Goal: Browse casually

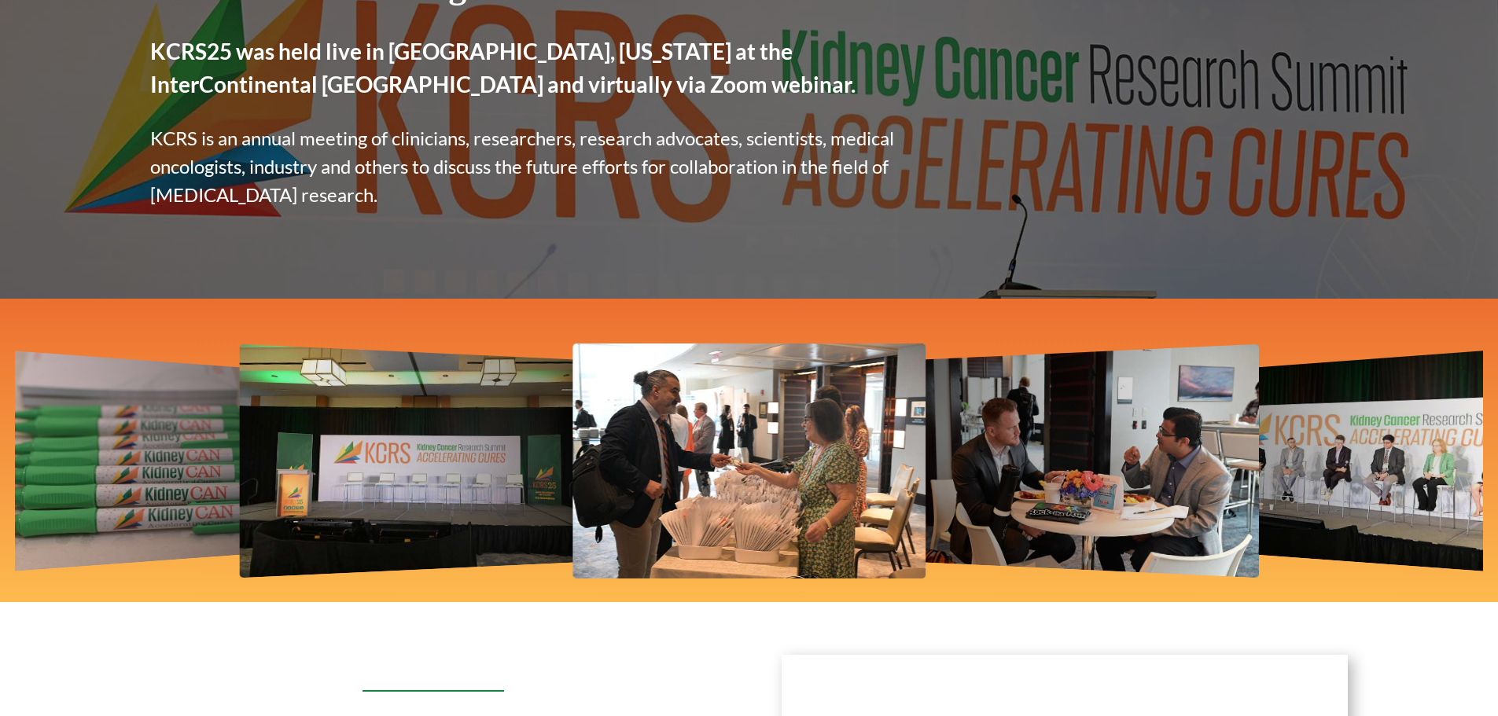
scroll to position [315, 0]
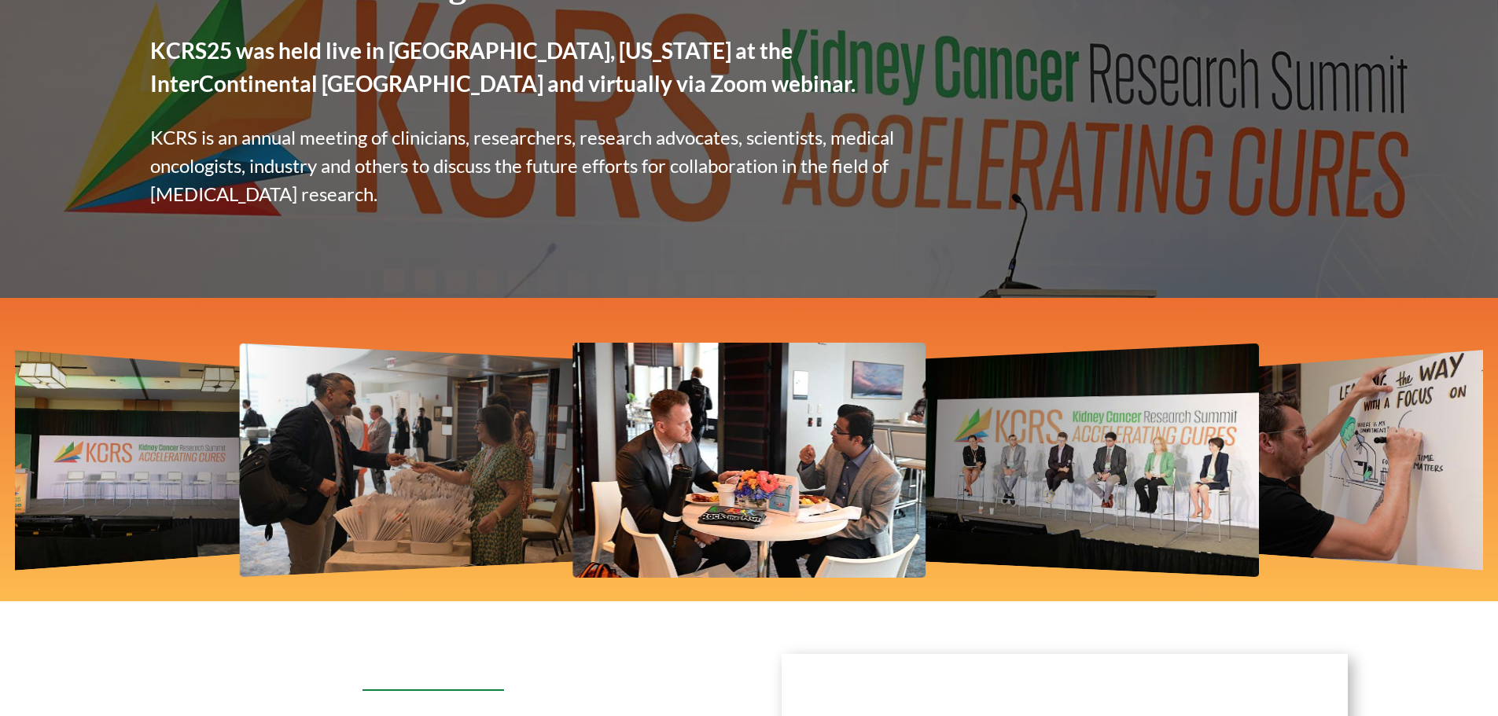
click at [1037, 489] on img "2 / 12" at bounding box center [1087, 461] width 344 height 234
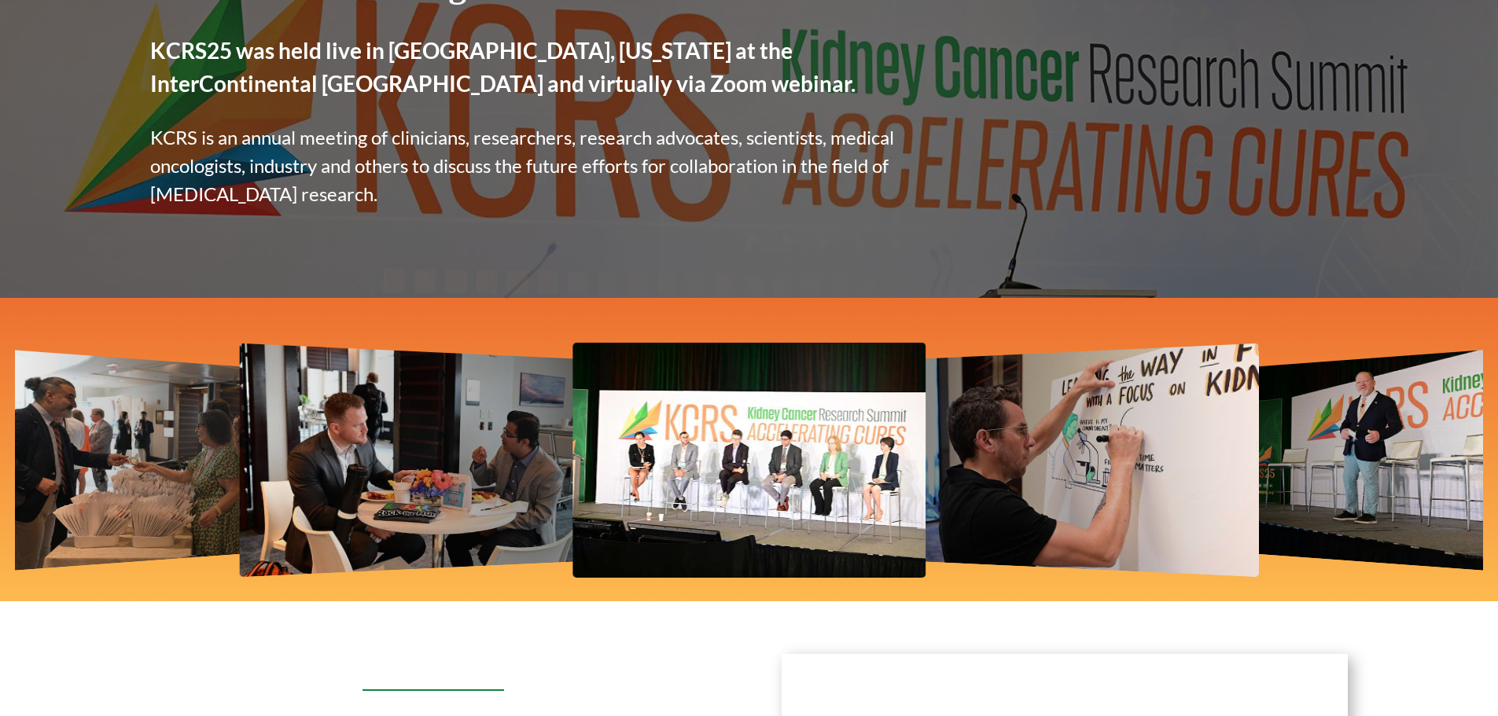
click at [983, 475] on img "3 / 12" at bounding box center [1087, 461] width 344 height 234
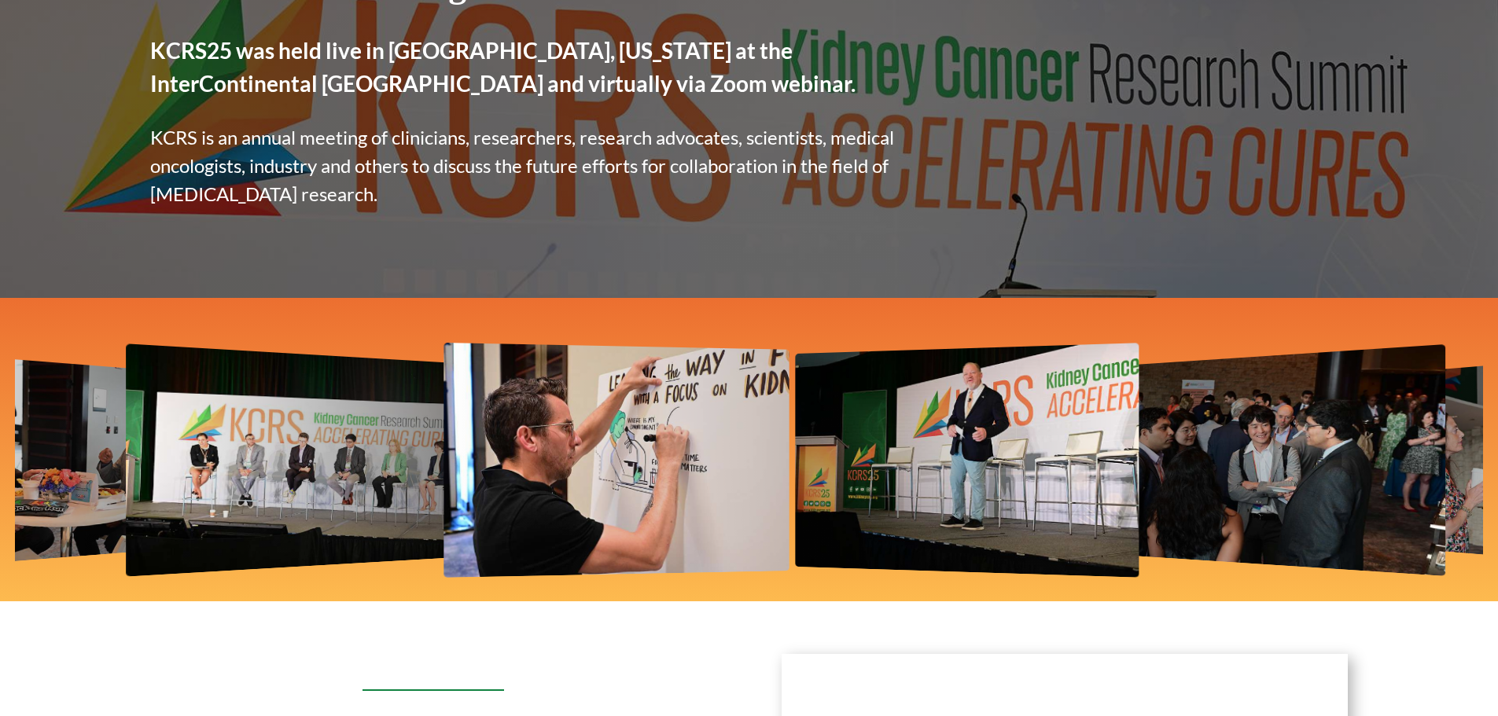
click at [889, 476] on img "4 / 12" at bounding box center [967, 461] width 344 height 234
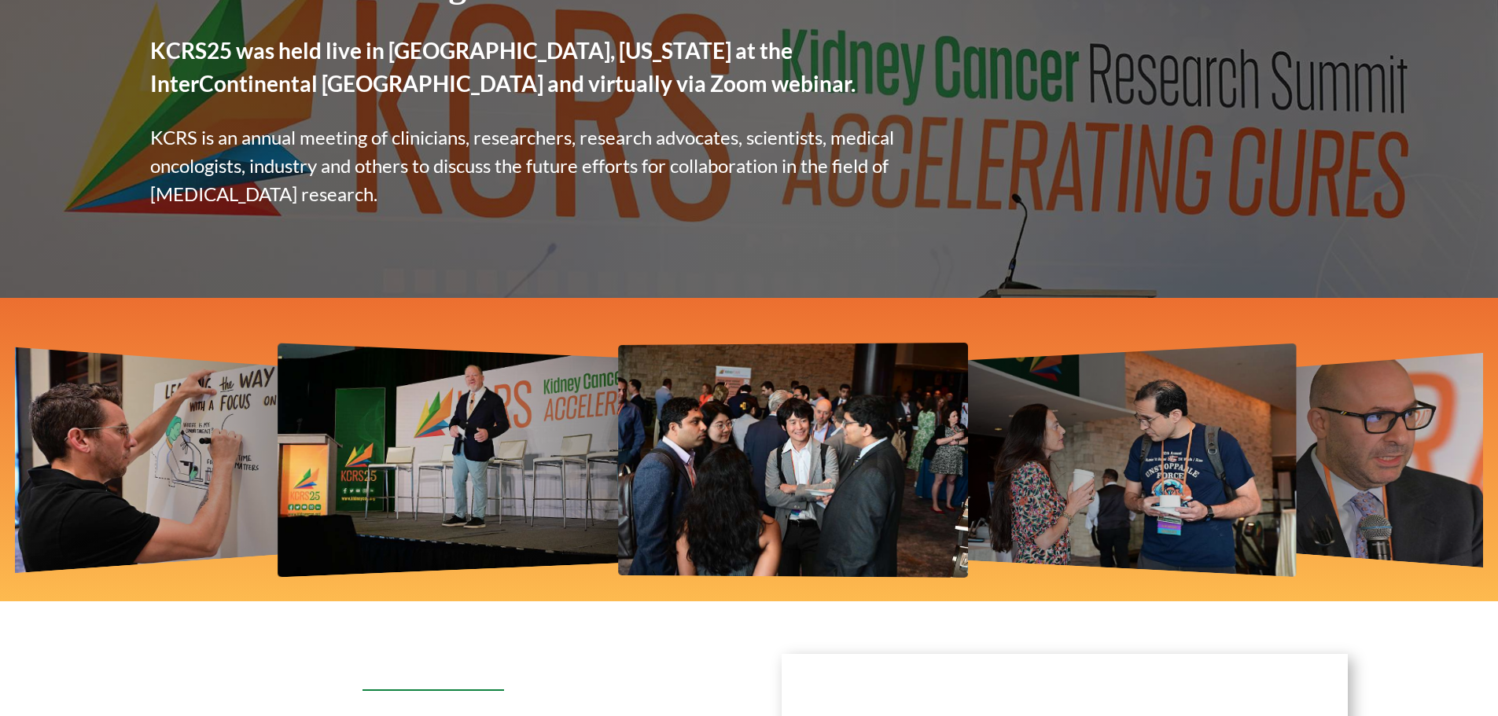
click at [726, 460] on img "5 / 12" at bounding box center [793, 460] width 350 height 235
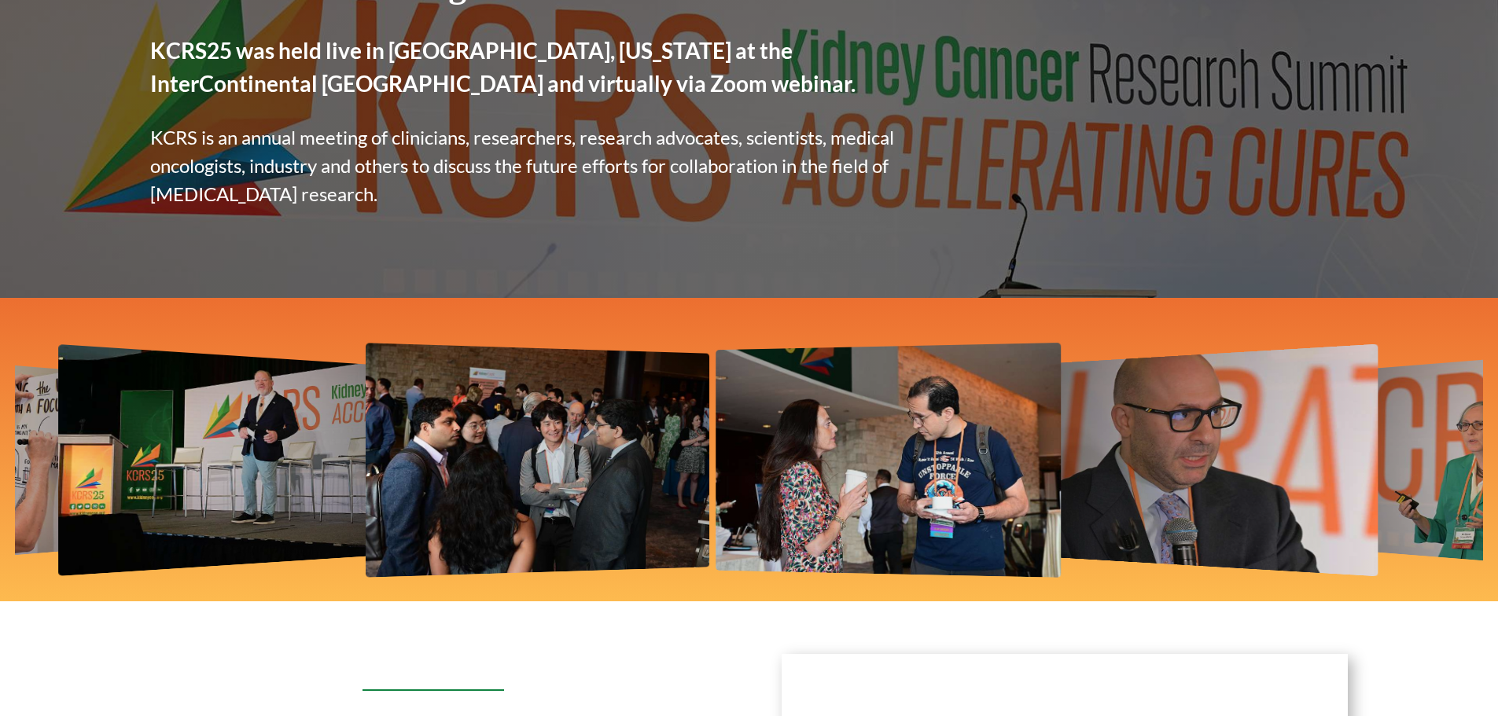
click at [863, 448] on img "6 / 12" at bounding box center [888, 461] width 345 height 235
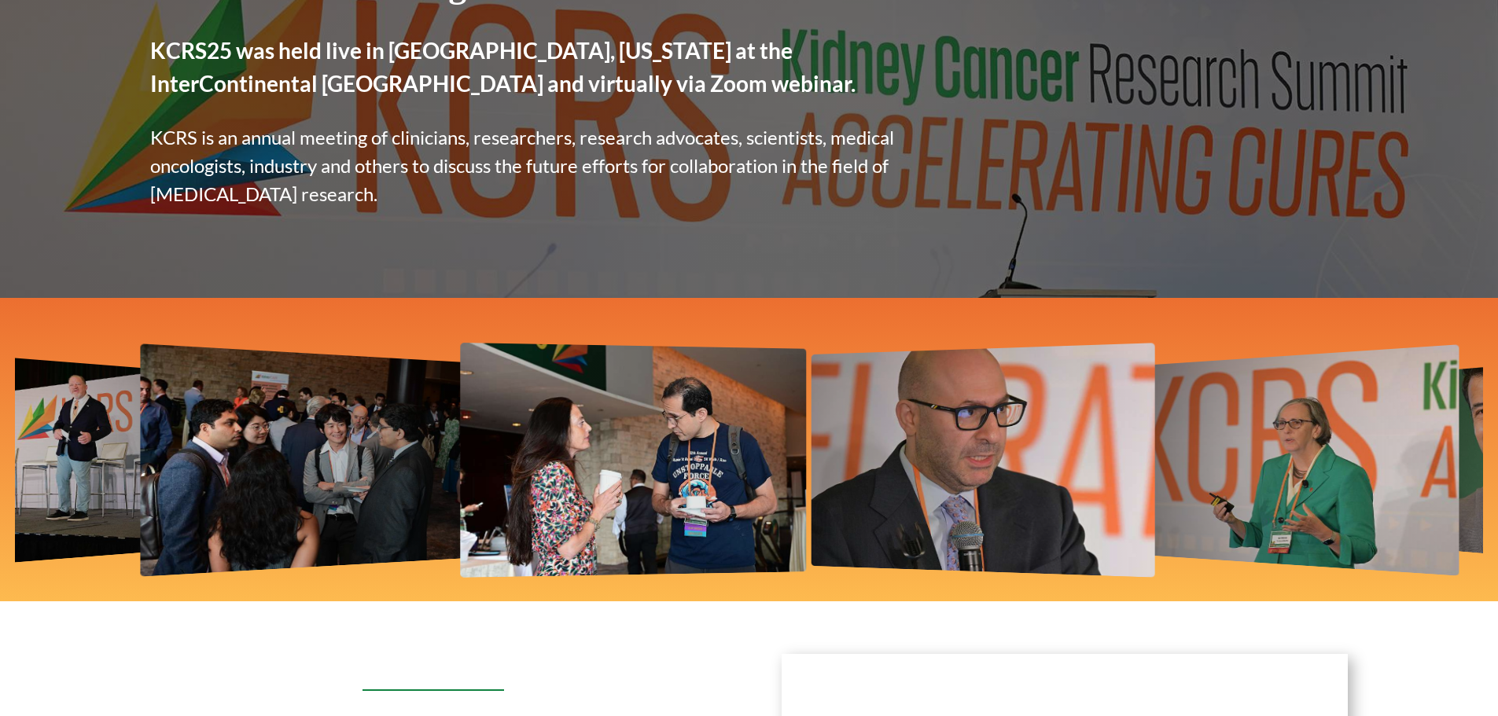
click at [812, 451] on img "7 / 12" at bounding box center [984, 461] width 344 height 234
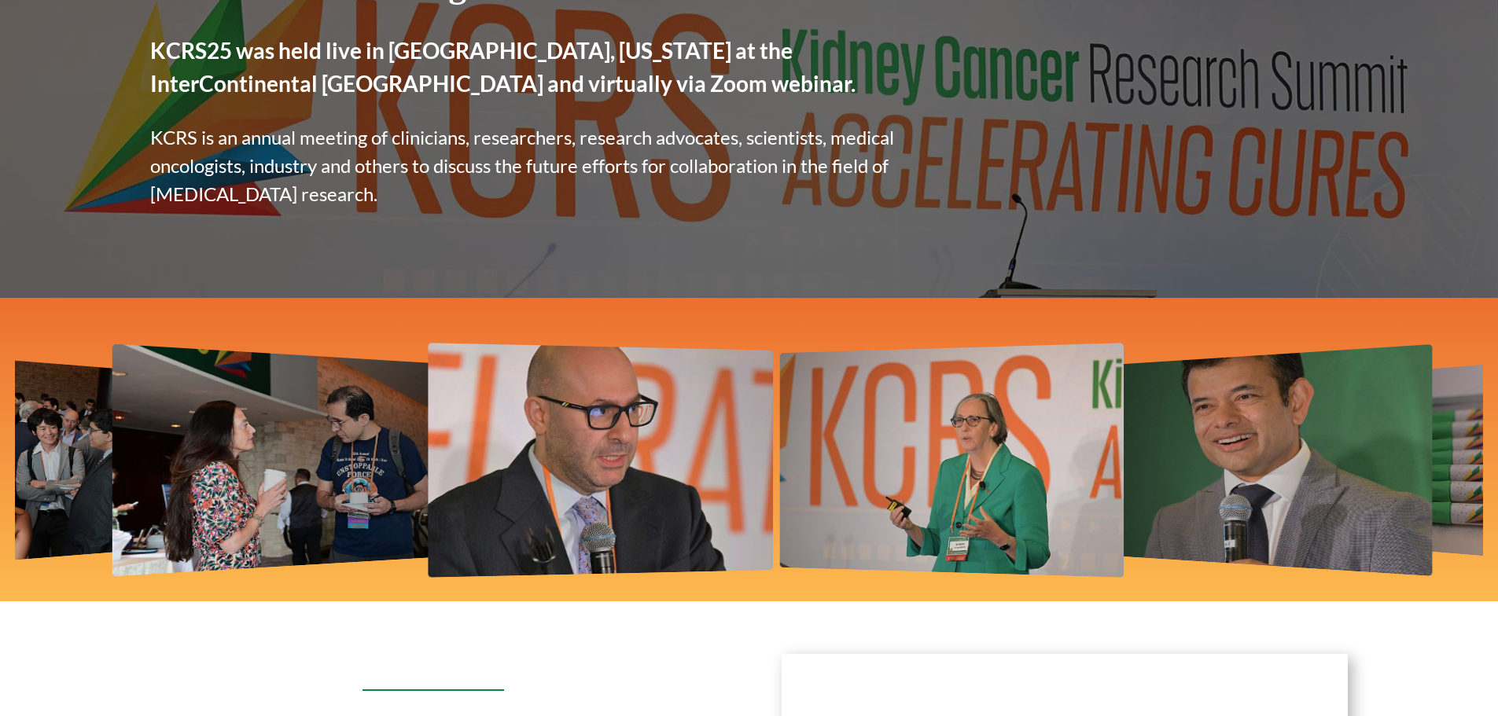
click at [872, 441] on img "8 / 12" at bounding box center [952, 461] width 344 height 235
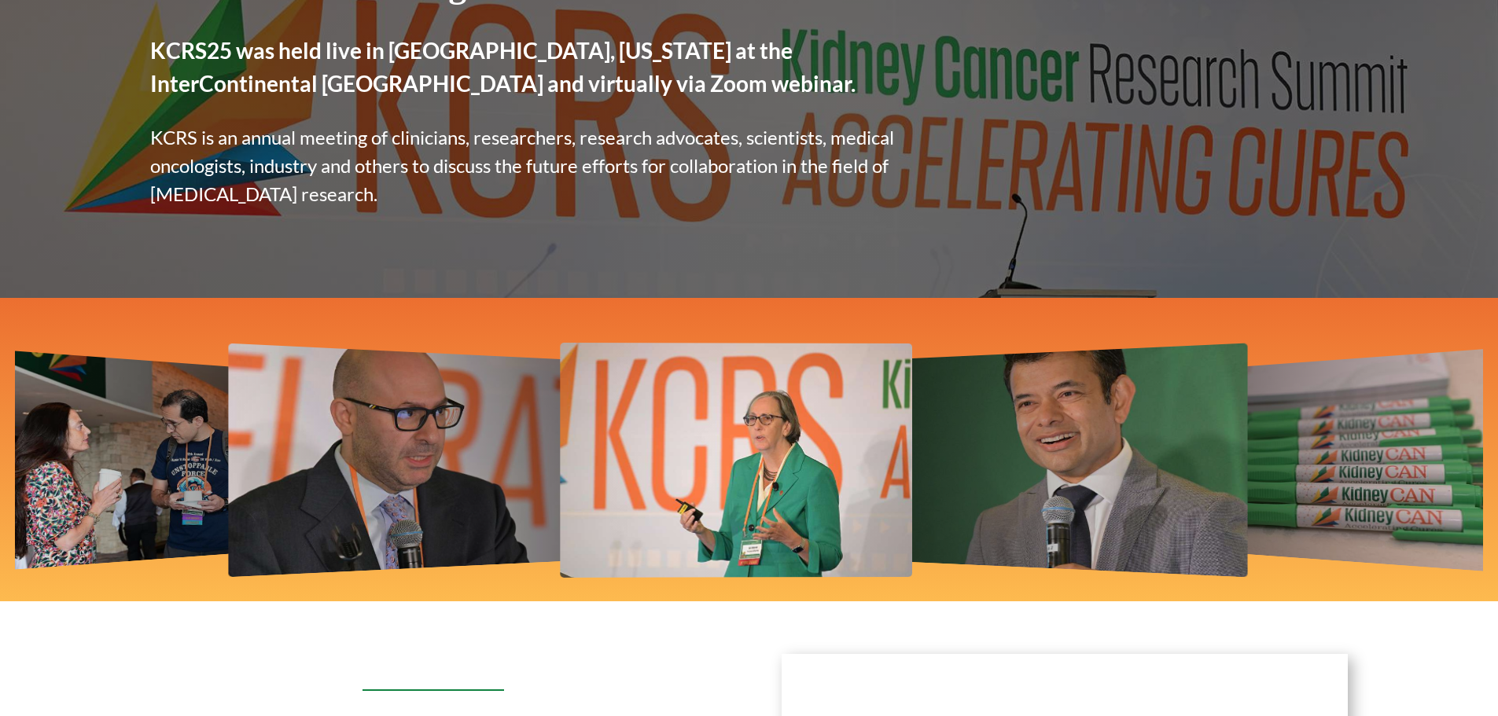
click at [905, 438] on img "9 / 12" at bounding box center [1076, 461] width 344 height 234
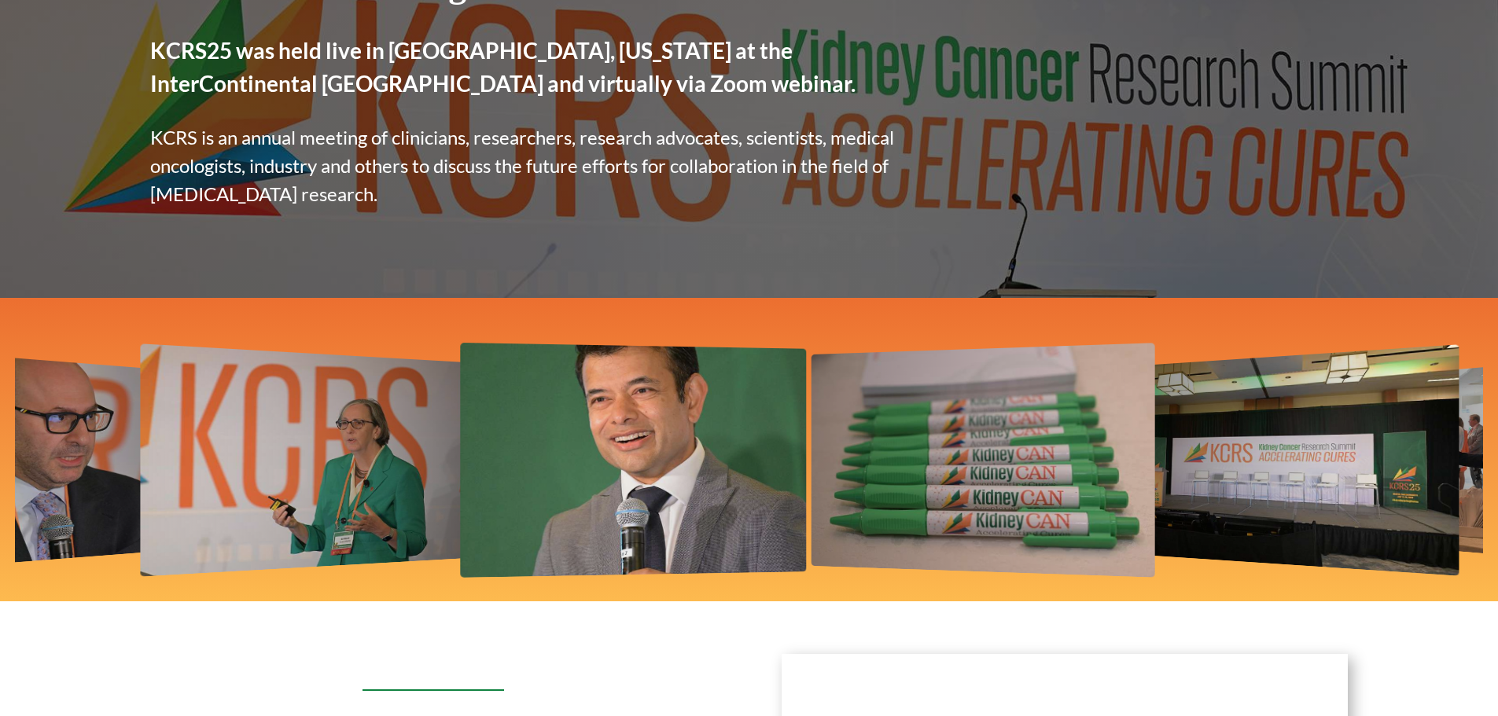
click at [830, 422] on img "10 / 12" at bounding box center [984, 461] width 344 height 234
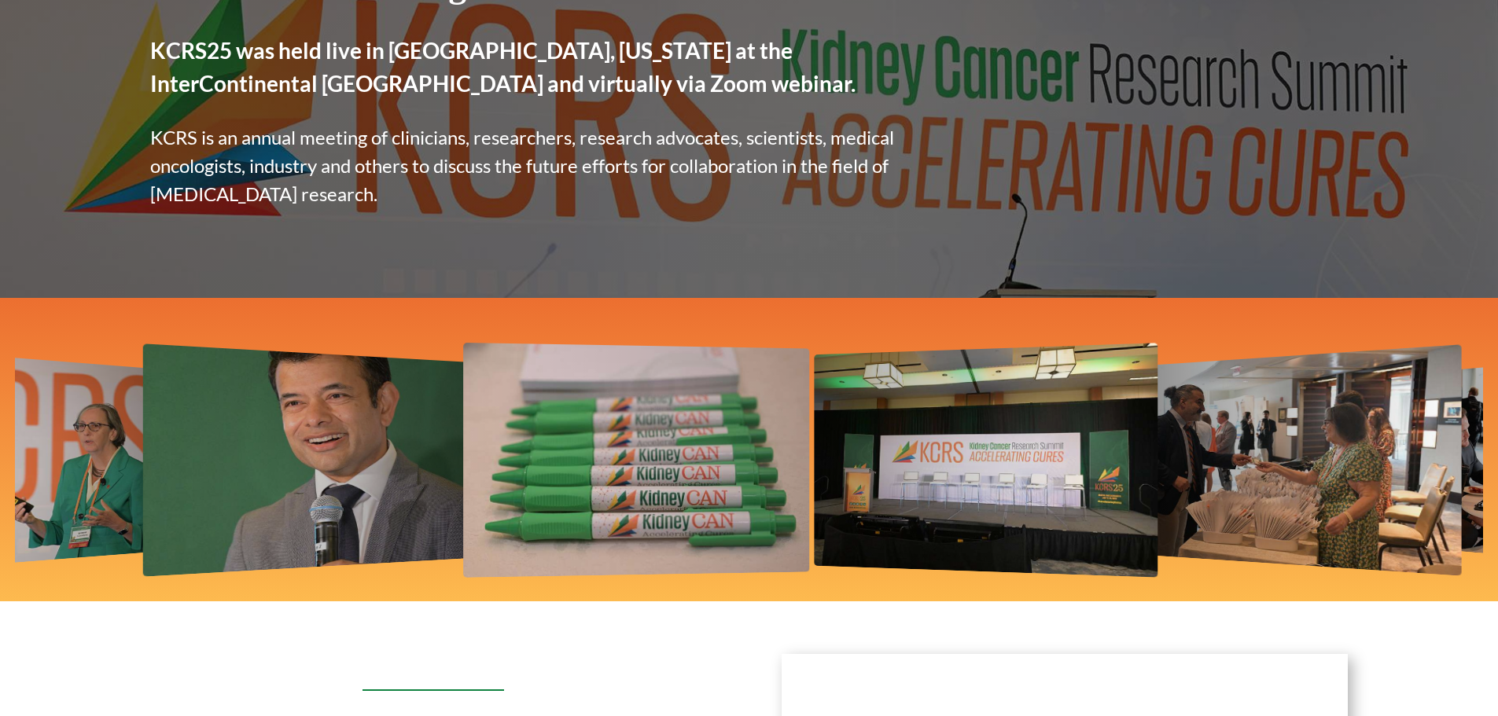
click at [849, 435] on img "11 / 12" at bounding box center [986, 461] width 344 height 234
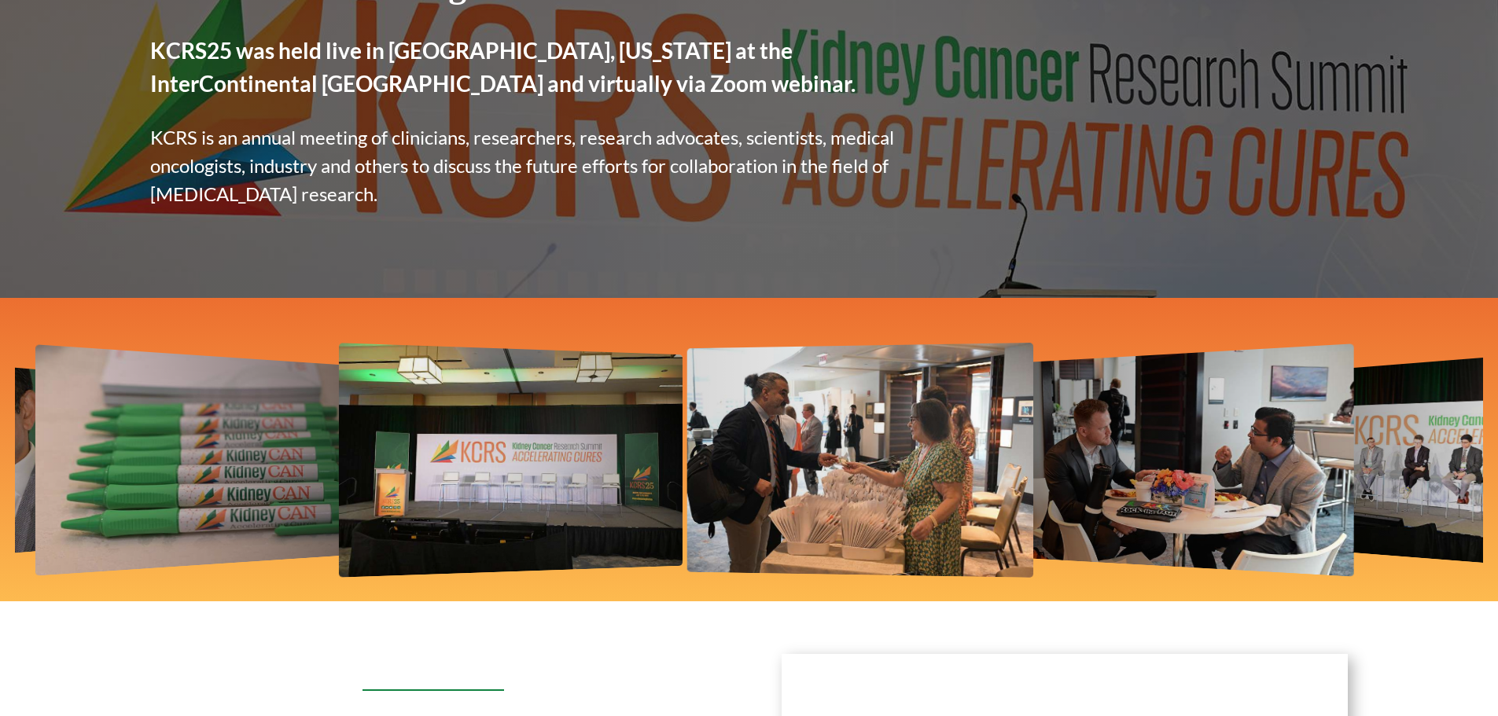
click at [807, 435] on img "12 / 12" at bounding box center [860, 461] width 346 height 235
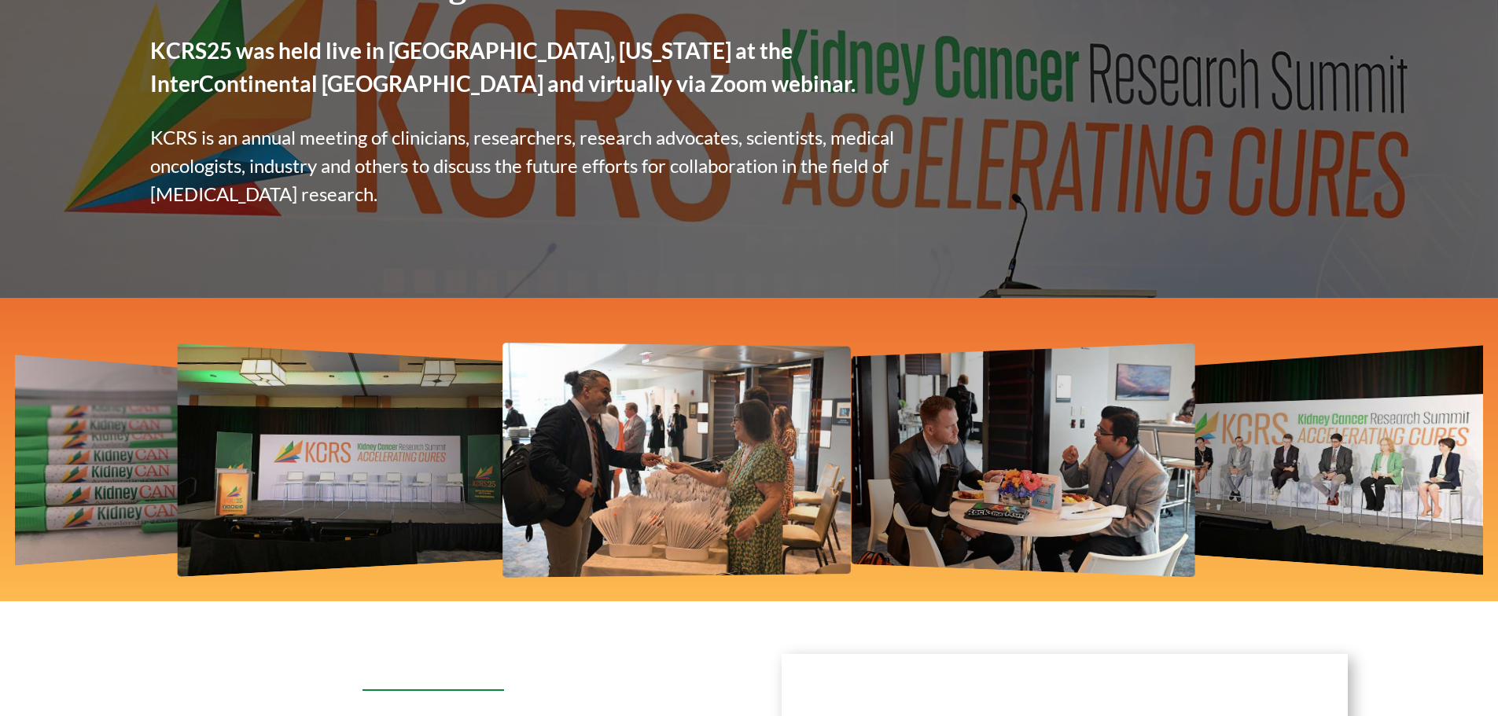
click at [852, 436] on img "1 / 12" at bounding box center [1024, 461] width 344 height 234
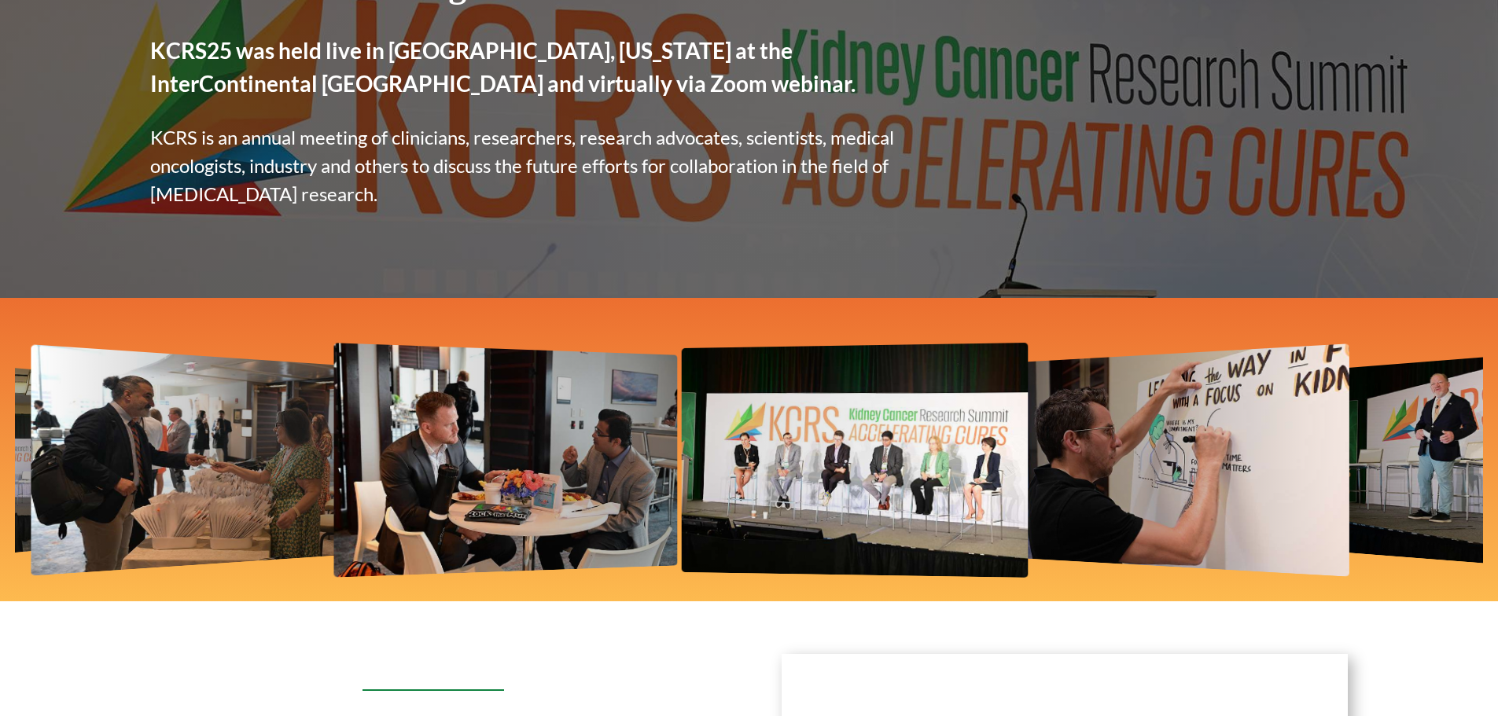
click at [808, 427] on img "2 / 12" at bounding box center [855, 461] width 347 height 235
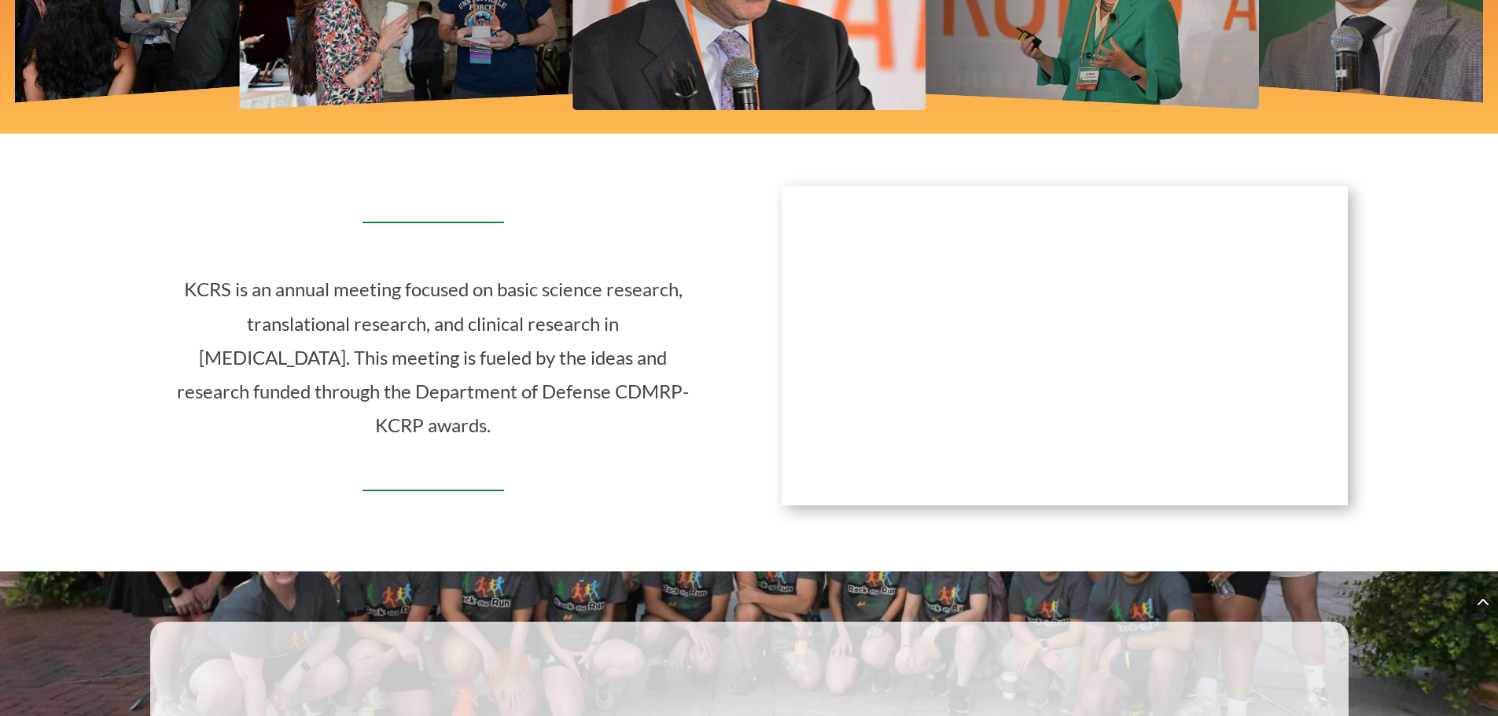
scroll to position [742, 0]
